Goal: Transaction & Acquisition: Obtain resource

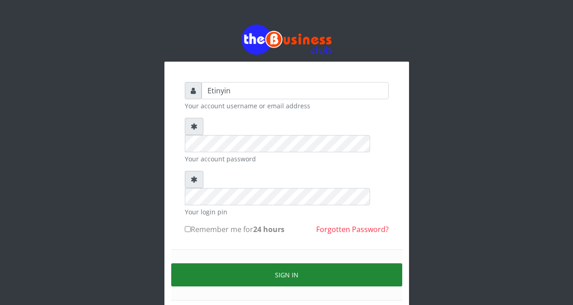
click at [283, 263] on button "Sign in" at bounding box center [286, 274] width 231 height 23
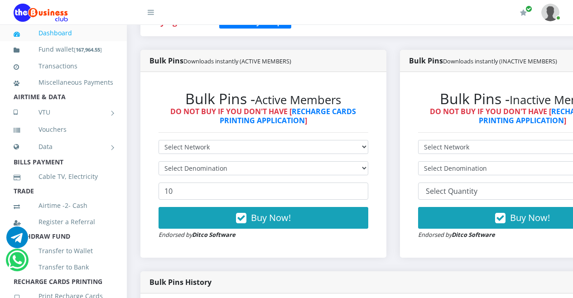
scroll to position [206, 0]
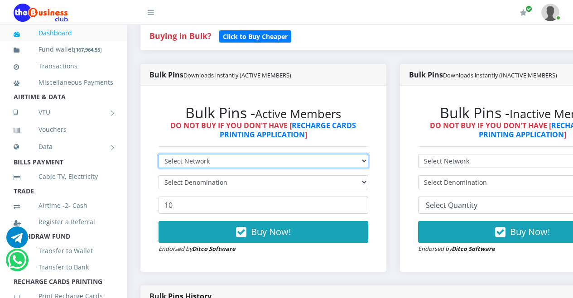
click at [368, 161] on select "Select Network MTN Globacom 9Mobile Airtel" at bounding box center [264, 161] width 210 height 14
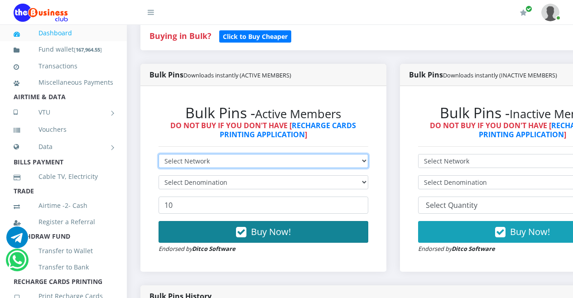
select select "Airtel"
click at [159, 155] on select "Select Network MTN Globacom 9Mobile Airtel" at bounding box center [264, 161] width 210 height 14
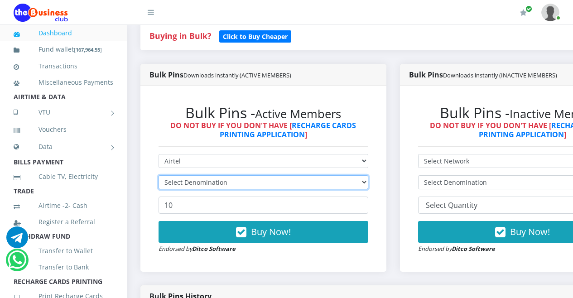
click at [368, 183] on select "Select Denomination" at bounding box center [264, 182] width 210 height 14
select select "96.36-100"
click at [159, 177] on select "Select Denomination Airtel NGN100 - ₦96.36 Airtel NGN200 - ₦192.72 Airtel NGN50…" at bounding box center [264, 182] width 210 height 14
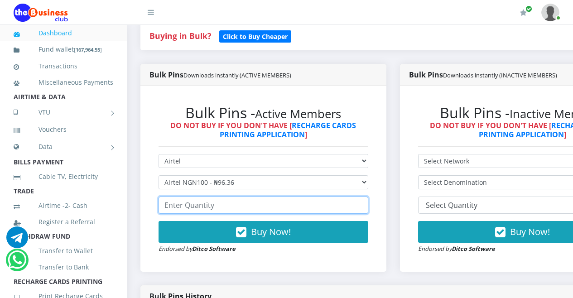
click at [339, 207] on input "number" at bounding box center [264, 205] width 210 height 17
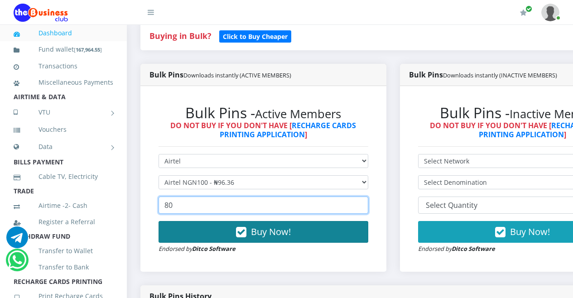
type input "80"
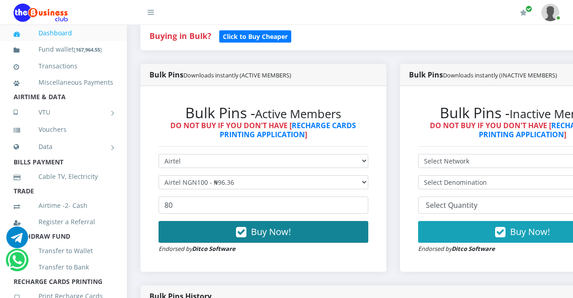
click at [242, 233] on icon "button" at bounding box center [241, 232] width 10 height 9
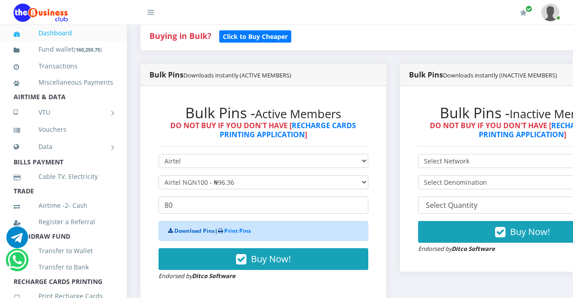
click at [188, 231] on link "Download Pins" at bounding box center [194, 231] width 40 height 8
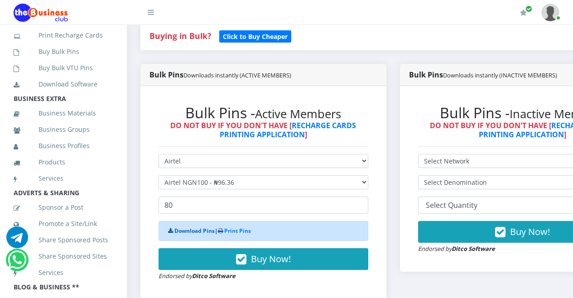
scroll to position [267, 0]
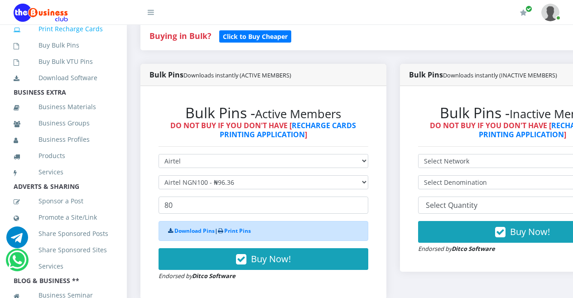
click at [65, 39] on link "Print Recharge Cards" at bounding box center [64, 29] width 100 height 21
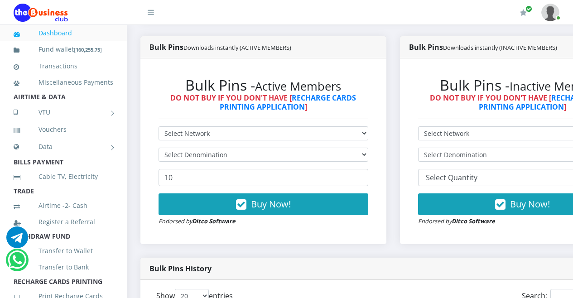
scroll to position [210, 0]
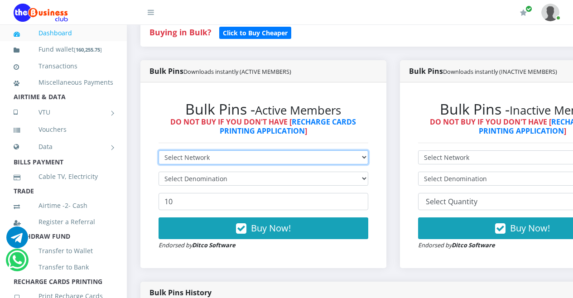
click at [368, 159] on select "Select Network MTN Globacom 9Mobile Airtel" at bounding box center [264, 157] width 210 height 14
select select "MTN"
click at [159, 152] on select "Select Network MTN Globacom 9Mobile Airtel" at bounding box center [264, 157] width 210 height 14
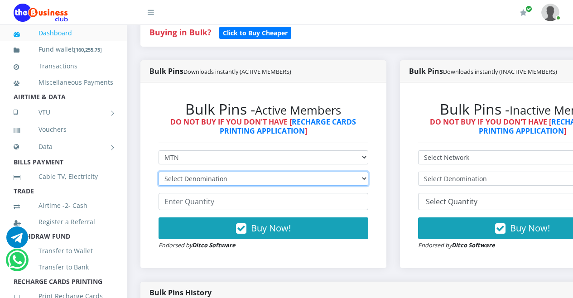
click at [368, 179] on select "Select Denomination MTN NGN100 - ₦96.94 MTN NGN200 - ₦193.88 MTN NGN400 - ₦387.…" at bounding box center [264, 179] width 210 height 14
select select "96.94-100"
click at [159, 173] on select "Select Denomination MTN NGN100 - ₦96.94 MTN NGN200 - ₦193.88 MTN NGN400 - ₦387.…" at bounding box center [264, 179] width 210 height 14
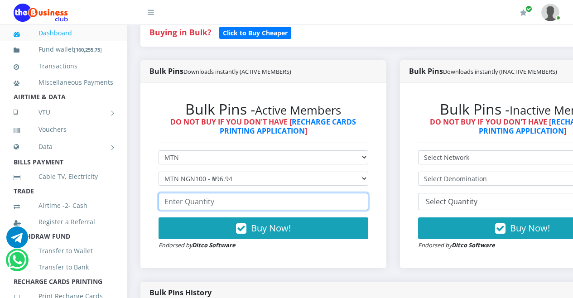
click at [341, 205] on input "number" at bounding box center [264, 201] width 210 height 17
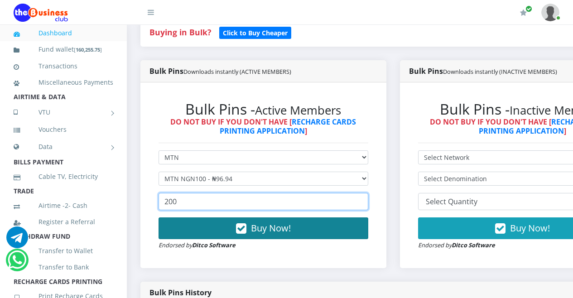
type input "200"
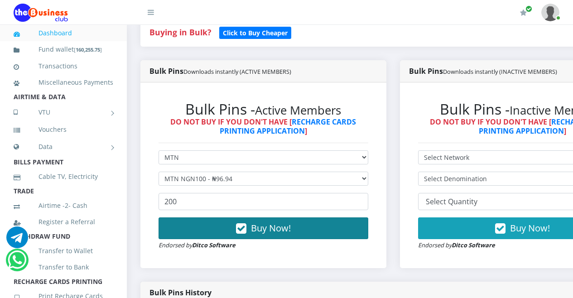
click at [244, 230] on icon "button" at bounding box center [241, 228] width 10 height 9
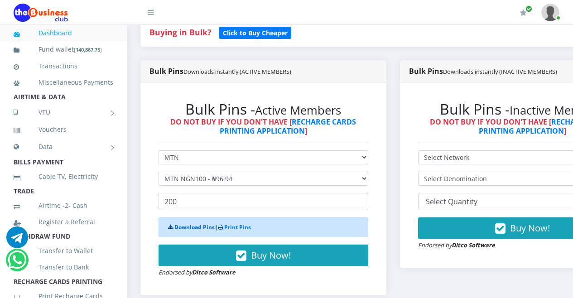
click at [191, 229] on link "Download Pins" at bounding box center [194, 227] width 40 height 8
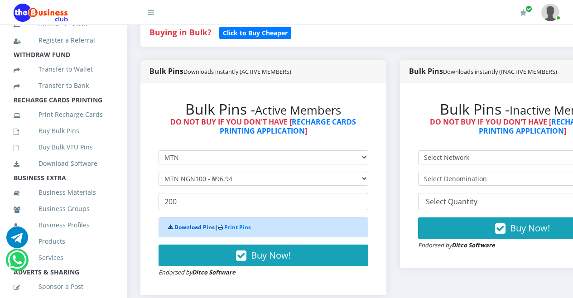
scroll to position [190, 0]
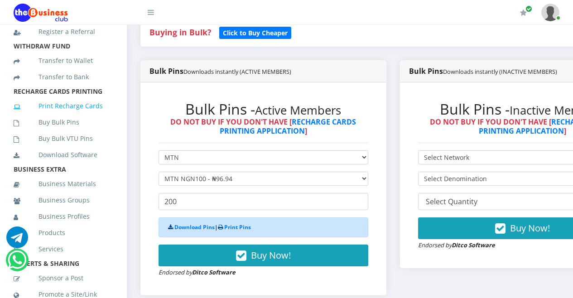
click at [71, 116] on link "Print Recharge Cards" at bounding box center [64, 106] width 100 height 21
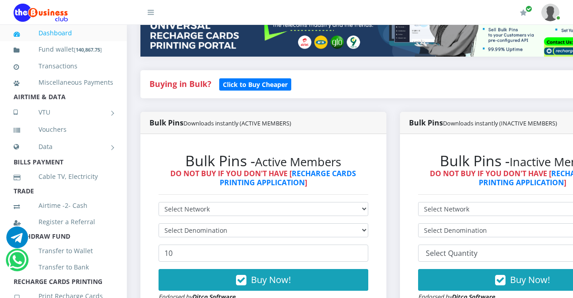
scroll to position [175, 0]
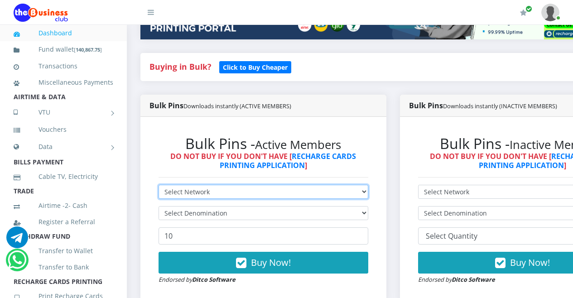
click at [368, 194] on select "Select Network MTN Globacom 9Mobile Airtel" at bounding box center [264, 192] width 210 height 14
select select "Airtel"
click at [159, 186] on select "Select Network MTN Globacom 9Mobile Airtel" at bounding box center [264, 192] width 210 height 14
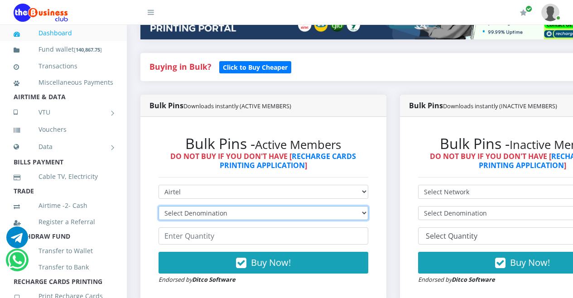
click at [368, 213] on select "Select Denomination Airtel NGN100 - ₦96.36 Airtel NGN200 - ₦192.72 Airtel NGN50…" at bounding box center [264, 213] width 210 height 14
select select "192.72-200"
click at [159, 207] on select "Select Denomination Airtel NGN100 - ₦96.36 Airtel NGN200 - ₦192.72 Airtel NGN50…" at bounding box center [264, 213] width 210 height 14
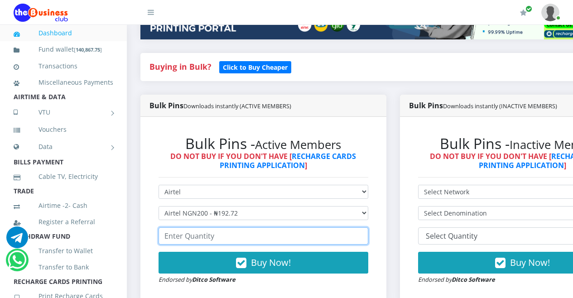
click at [349, 235] on input "number" at bounding box center [264, 235] width 210 height 17
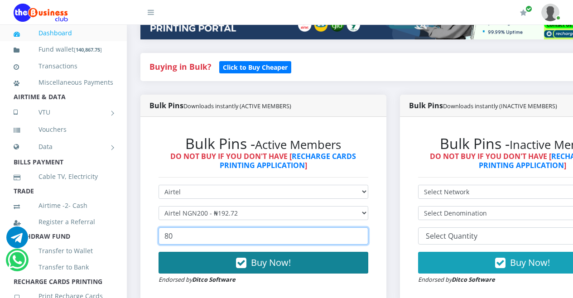
type input "80"
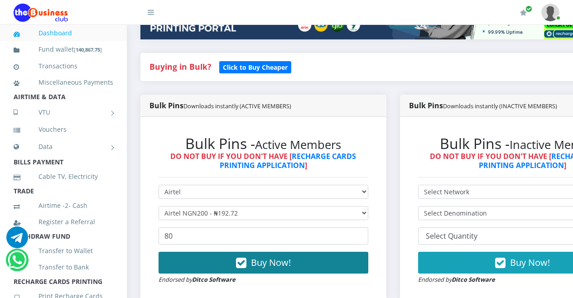
click at [246, 265] on icon "button" at bounding box center [241, 263] width 10 height 9
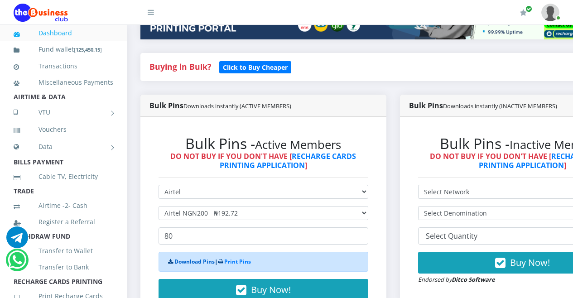
click at [189, 264] on link "Download Pins" at bounding box center [194, 262] width 40 height 8
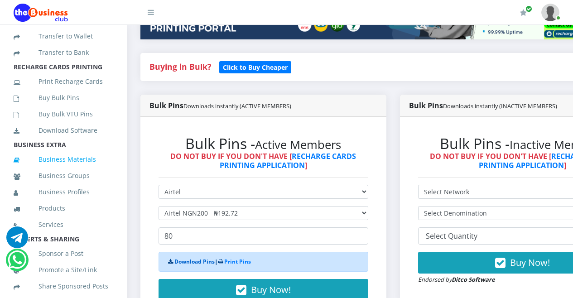
scroll to position [226, 0]
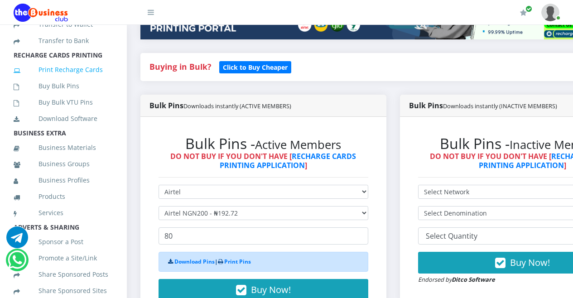
click at [63, 80] on link "Print Recharge Cards" at bounding box center [64, 69] width 100 height 21
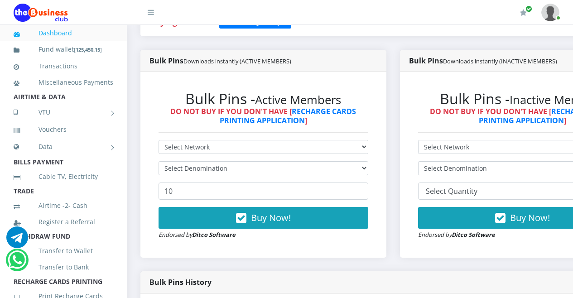
scroll to position [199, 0]
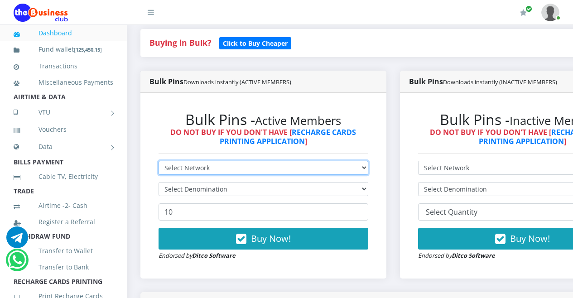
click at [368, 169] on select "Select Network MTN Globacom 9Mobile Airtel" at bounding box center [264, 168] width 210 height 14
select select "MTN"
click at [159, 162] on select "Select Network MTN Globacom 9Mobile Airtel" at bounding box center [264, 168] width 210 height 14
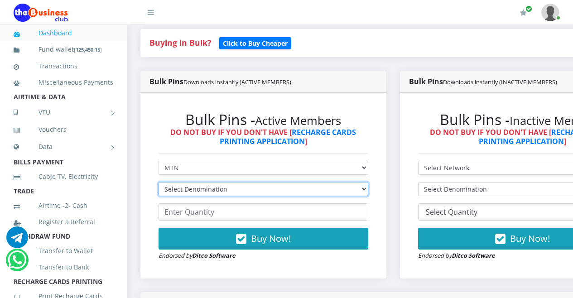
click at [368, 189] on select "Select Denomination MTN NGN100 - ₦96.94 MTN NGN200 - ₦193.88 MTN NGN400 - ₦387.…" at bounding box center [264, 189] width 210 height 14
select select "193.88-200"
click at [159, 183] on select "Select Denomination MTN NGN100 - ₦96.94 MTN NGN200 - ₦193.88 MTN NGN400 - ₦387.…" at bounding box center [264, 189] width 210 height 14
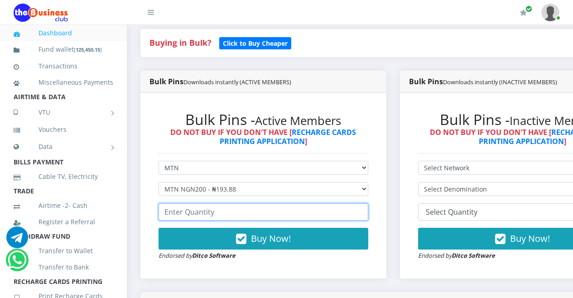
click at [336, 215] on input "number" at bounding box center [264, 211] width 210 height 17
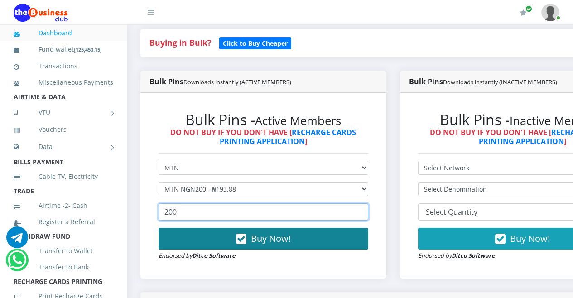
type input "200"
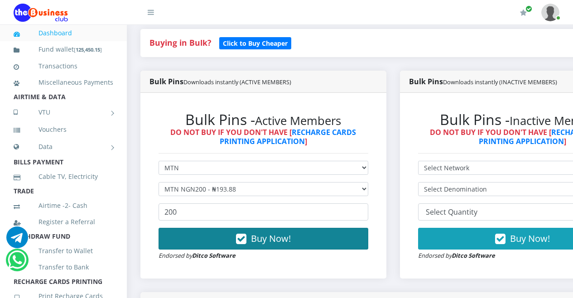
click at [245, 242] on icon "button" at bounding box center [241, 239] width 10 height 9
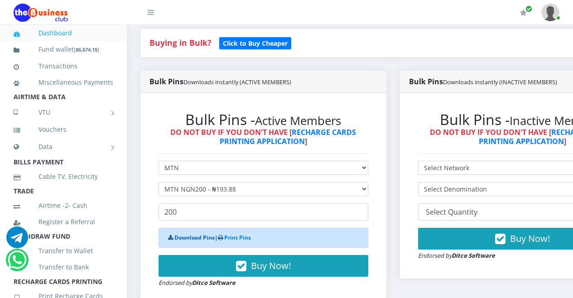
click at [185, 238] on link "Download Pins" at bounding box center [194, 238] width 40 height 8
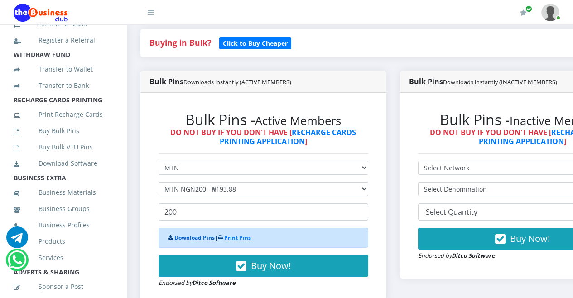
scroll to position [181, 0]
click at [69, 126] on link "Print Recharge Cards" at bounding box center [64, 115] width 100 height 21
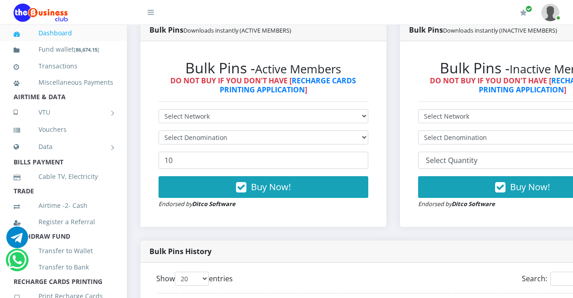
scroll to position [241, 0]
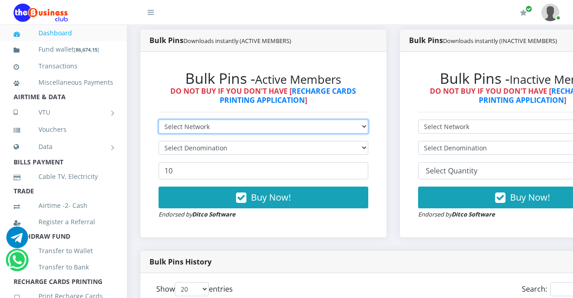
click at [368, 128] on select "Select Network MTN Globacom 9Mobile Airtel" at bounding box center [264, 127] width 210 height 14
select select "Airtel"
click at [159, 121] on select "Select Network MTN Globacom 9Mobile Airtel" at bounding box center [264, 127] width 210 height 14
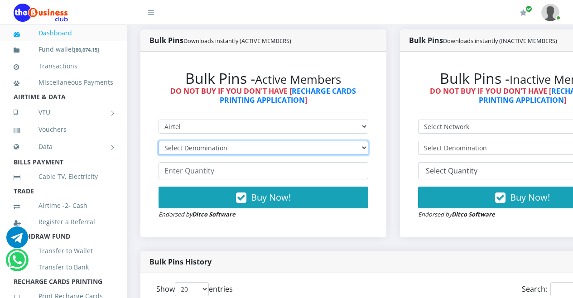
click at [368, 149] on select "Select Denomination Airtel NGN100 - ₦96.36 Airtel NGN200 - ₦192.72 Airtel NGN50…" at bounding box center [264, 148] width 210 height 14
select select "481.8-500"
click at [159, 142] on select "Select Denomination Airtel NGN100 - ₦96.36 Airtel NGN200 - ₦192.72 Airtel NGN50…" at bounding box center [264, 148] width 210 height 14
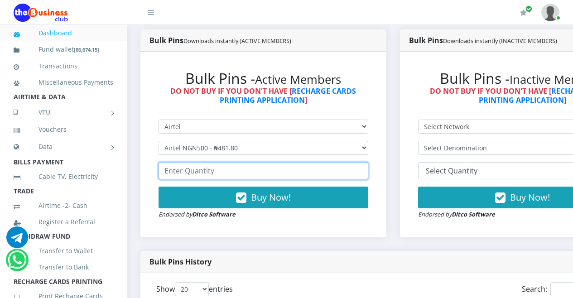
click at [338, 170] on input "number" at bounding box center [264, 170] width 210 height 17
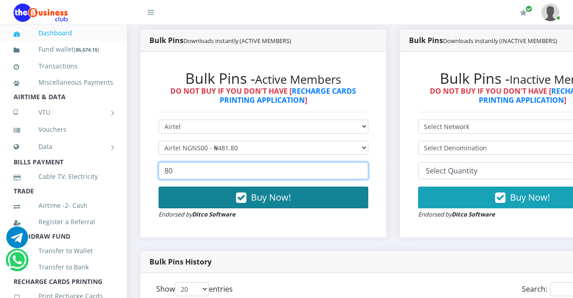
type input "80"
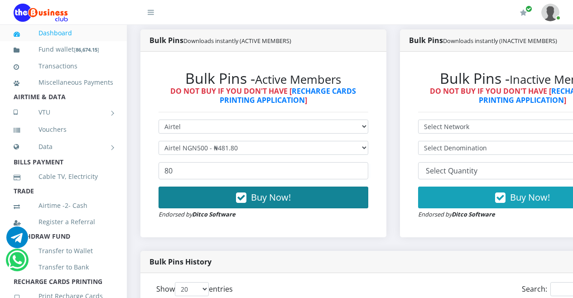
click at [243, 201] on icon "button" at bounding box center [241, 197] width 10 height 9
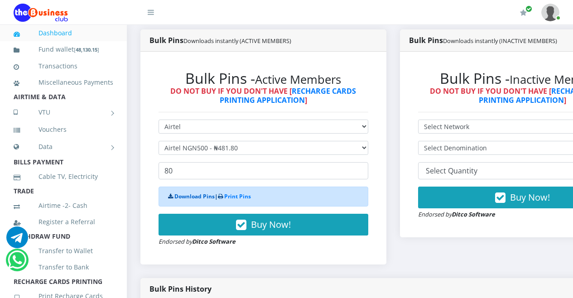
click at [187, 199] on link "Download Pins" at bounding box center [194, 197] width 40 height 8
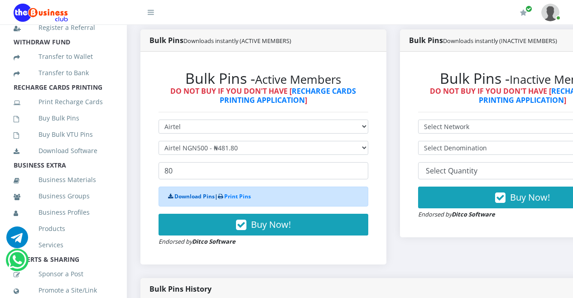
scroll to position [197, 0]
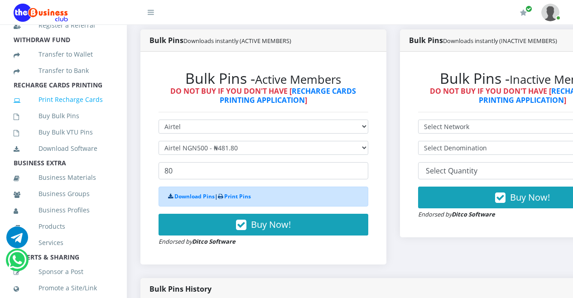
click at [88, 109] on link "Print Recharge Cards" at bounding box center [64, 99] width 100 height 21
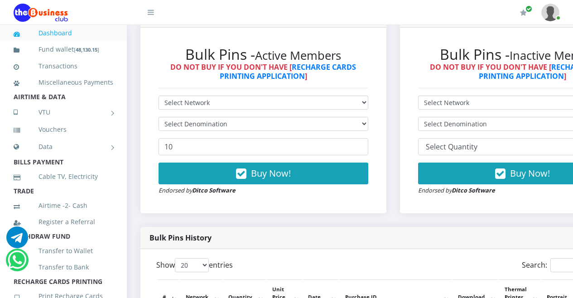
scroll to position [189, 0]
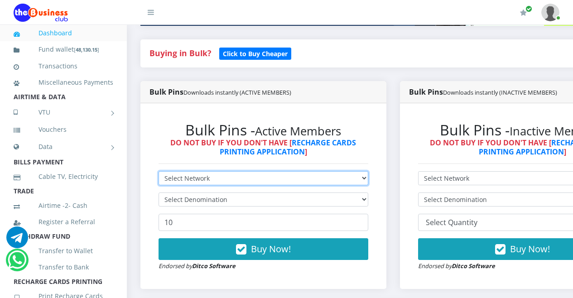
click at [368, 180] on select "Select Network MTN Globacom 9Mobile Airtel" at bounding box center [264, 178] width 210 height 14
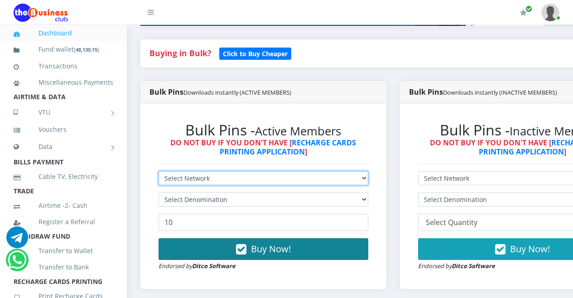
select select "MTN"
click at [159, 173] on select "Select Network MTN Globacom 9Mobile Airtel" at bounding box center [264, 178] width 210 height 14
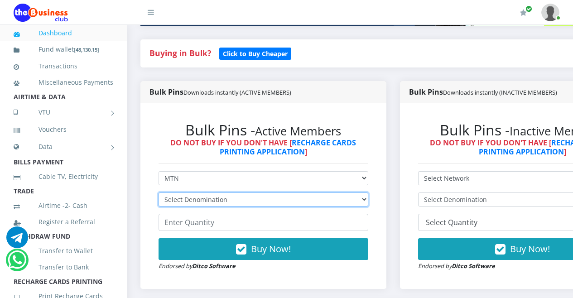
click at [368, 202] on select "Select Denomination MTN NGN100 - ₦96.94 MTN NGN200 - ₦193.88 MTN NGN400 - ₦387.…" at bounding box center [264, 200] width 210 height 14
select select "484.7-500"
click at [159, 194] on select "Select Denomination MTN NGN100 - ₦96.94 MTN NGN200 - ₦193.88 MTN NGN400 - ₦387.…" at bounding box center [264, 200] width 210 height 14
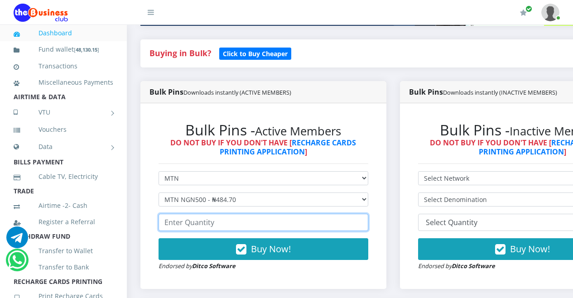
click at [300, 225] on input "number" at bounding box center [264, 222] width 210 height 17
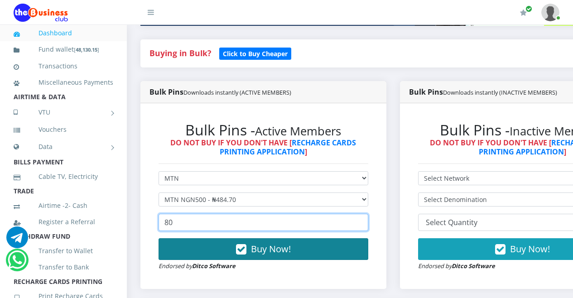
type input "80"
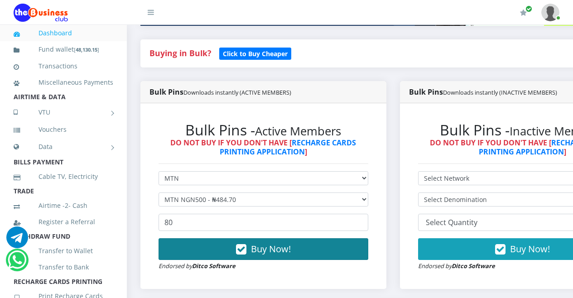
click at [243, 250] on icon "button" at bounding box center [241, 249] width 10 height 9
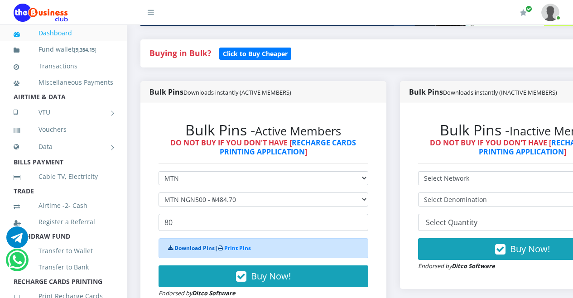
click at [187, 248] on link "Download Pins" at bounding box center [194, 248] width 40 height 8
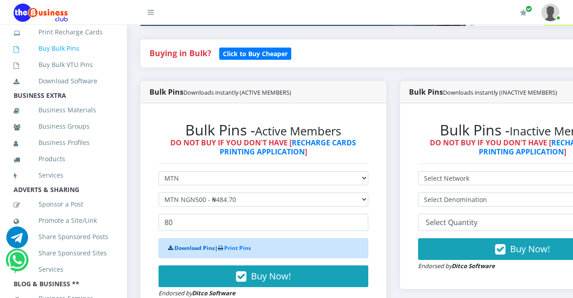
scroll to position [276, 0]
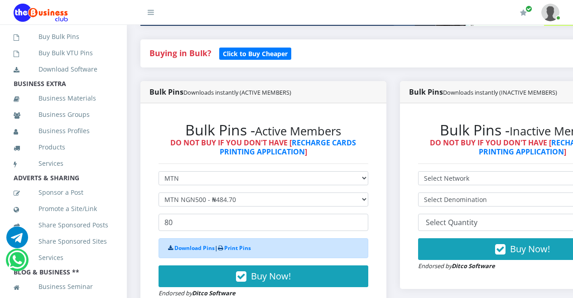
click at [62, 31] on link "Print Recharge Cards" at bounding box center [64, 20] width 100 height 21
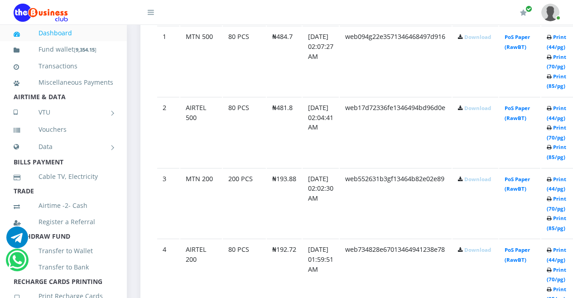
scroll to position [550, 0]
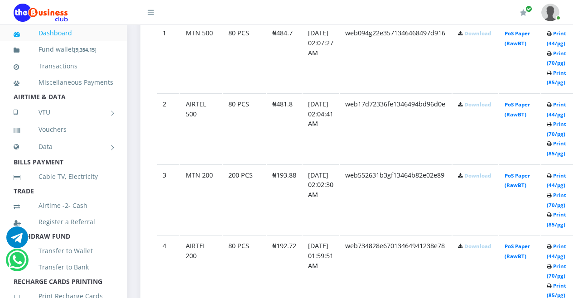
click at [487, 35] on link "Download" at bounding box center [477, 33] width 27 height 7
click at [489, 105] on link "Download" at bounding box center [477, 104] width 27 height 7
